Goal: Check status: Check status

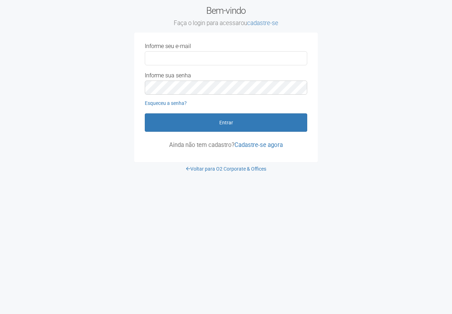
click at [278, 64] on input "Informe seu e-mail" at bounding box center [226, 58] width 163 height 14
type input "**********"
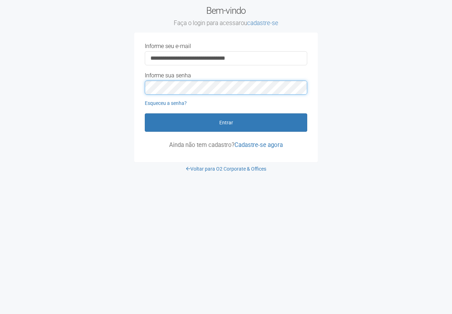
click at [145, 113] on button "Entrar" at bounding box center [226, 122] width 163 height 18
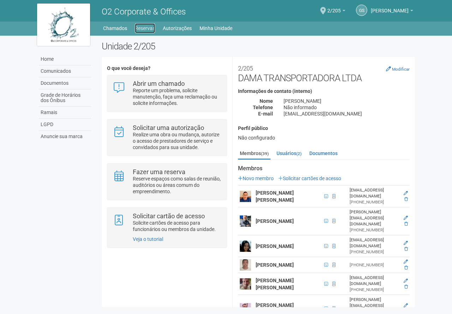
click at [151, 31] on link "Reservas" at bounding box center [145, 28] width 20 height 10
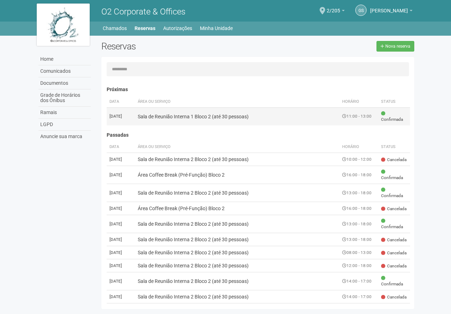
click at [392, 119] on span "Confirmada" at bounding box center [394, 117] width 26 height 12
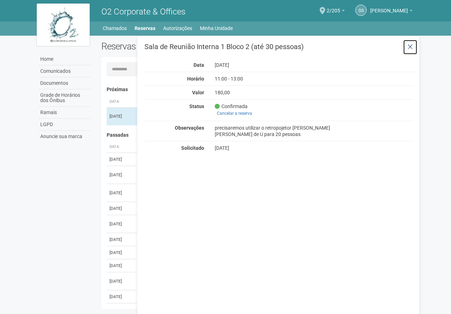
click at [412, 50] on icon at bounding box center [410, 46] width 5 height 7
